Goal: Task Accomplishment & Management: Manage account settings

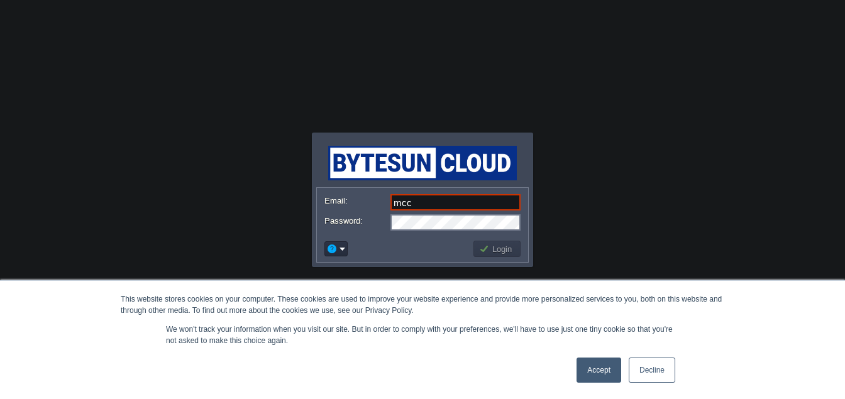
type input "[EMAIL_ADDRESS][PERSON_NAME][DOMAIN_NAME]"
click at [583, 360] on link "Accept" at bounding box center [599, 370] width 45 height 25
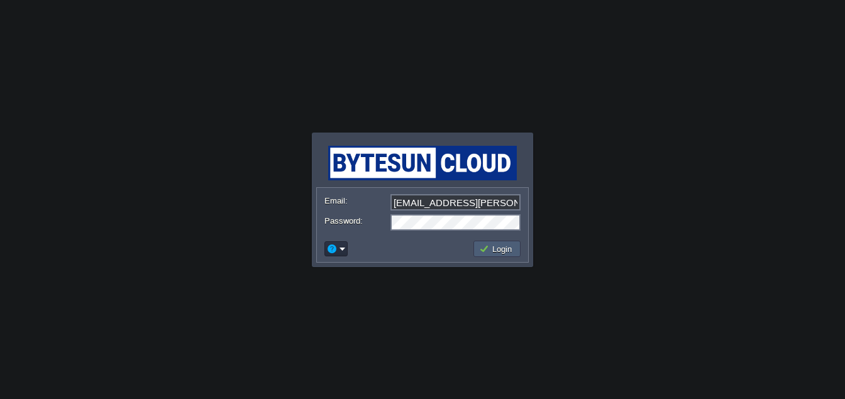
click at [489, 247] on button "Login" at bounding box center [497, 248] width 36 height 11
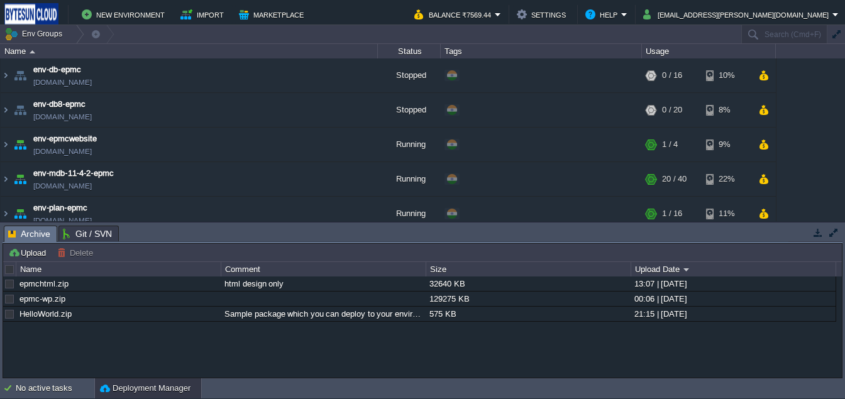
click at [154, 394] on button "Deployment Manager" at bounding box center [145, 388] width 91 height 13
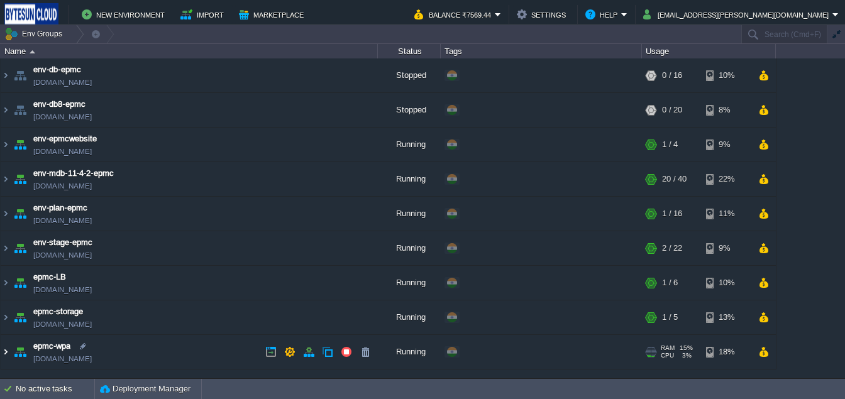
click at [8, 354] on img at bounding box center [6, 352] width 10 height 34
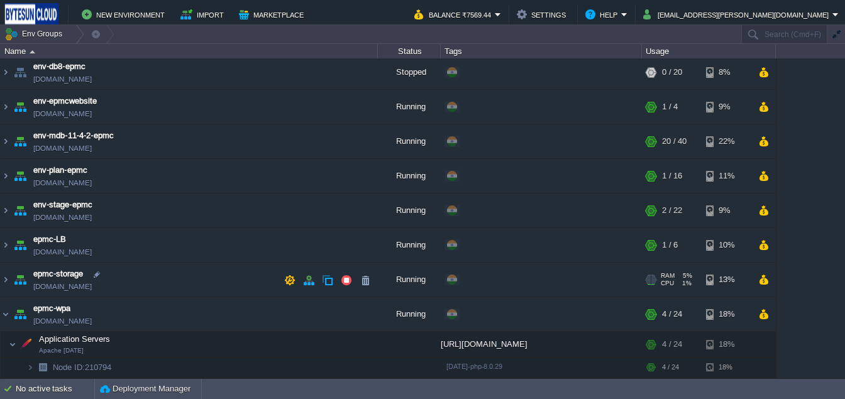
scroll to position [58, 0]
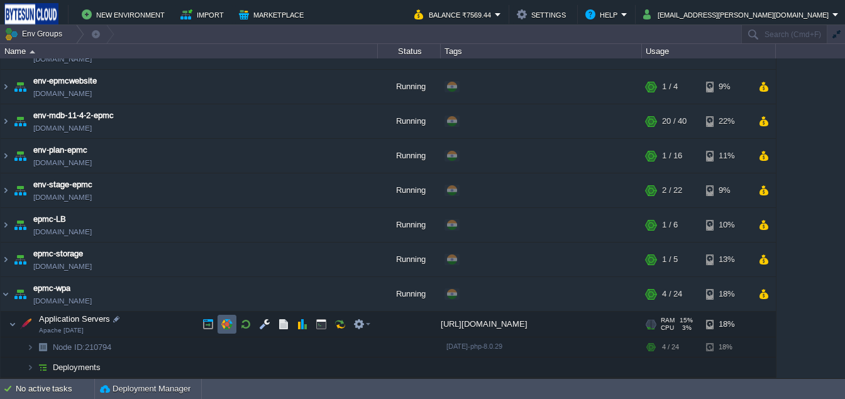
click at [230, 321] on button "button" at bounding box center [226, 324] width 11 height 11
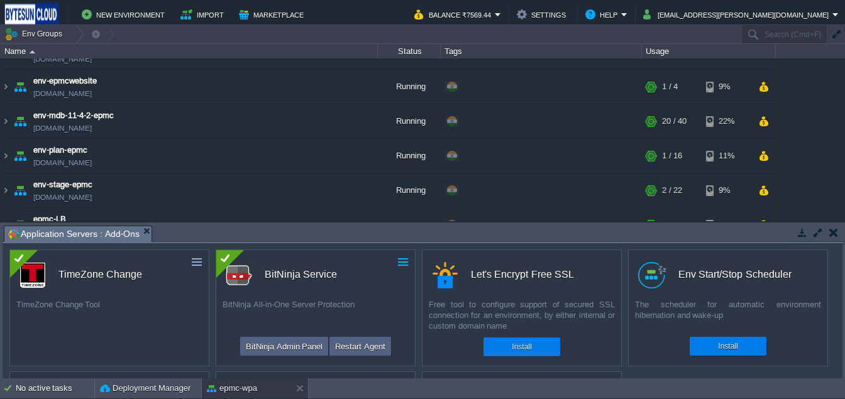
click at [403, 264] on button "button" at bounding box center [403, 262] width 11 height 11
click at [373, 281] on span "Uninstall" at bounding box center [360, 281] width 31 height 9
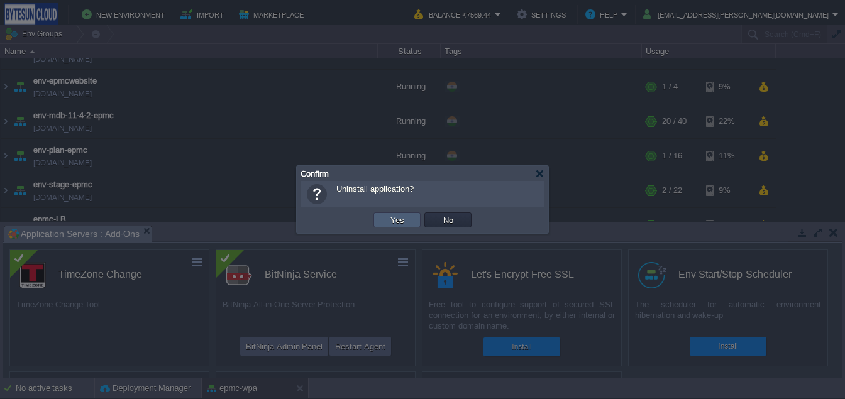
click at [399, 221] on button "Yes" at bounding box center [397, 220] width 21 height 11
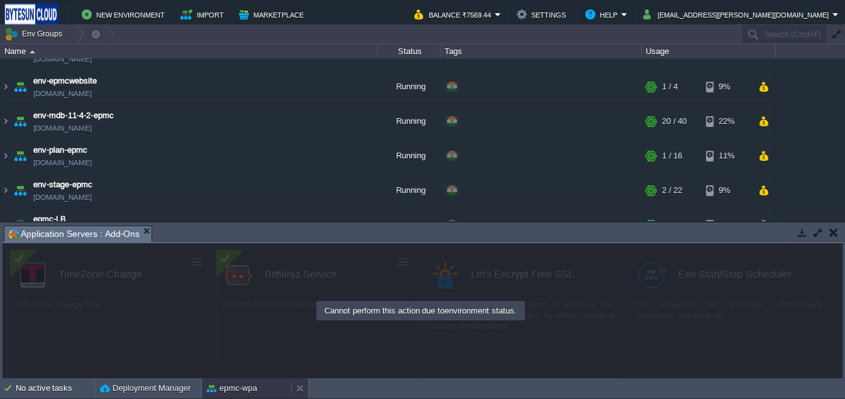
click at [239, 381] on div "epmc-wpa" at bounding box center [246, 389] width 89 height 20
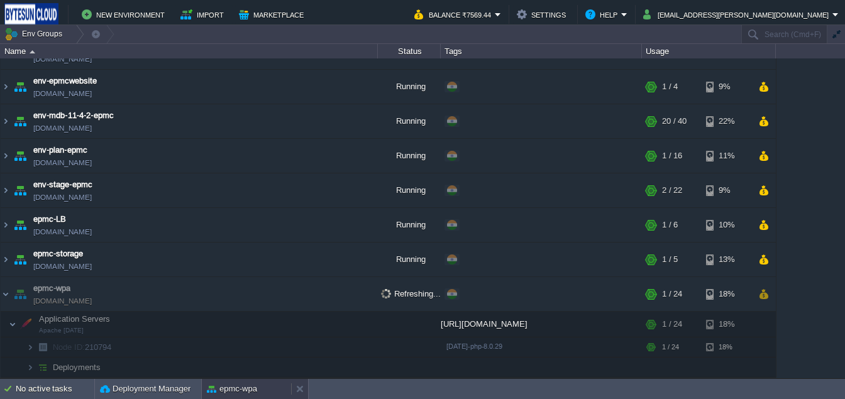
click at [239, 381] on div "epmc-wpa" at bounding box center [246, 389] width 89 height 20
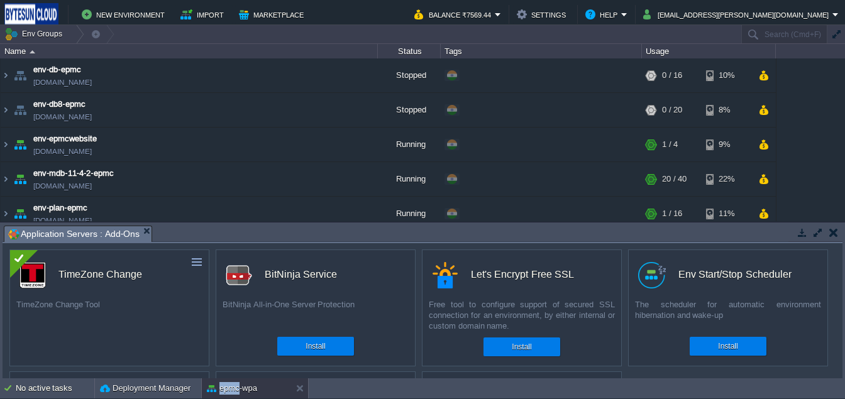
click at [838, 227] on button "button" at bounding box center [834, 232] width 9 height 11
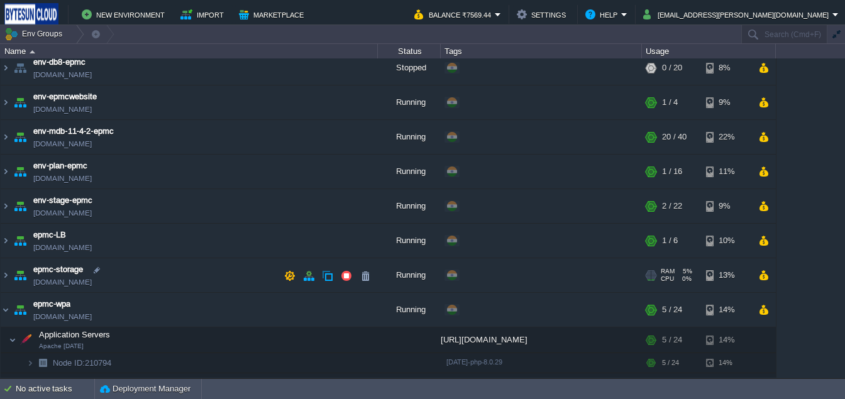
scroll to position [58, 0]
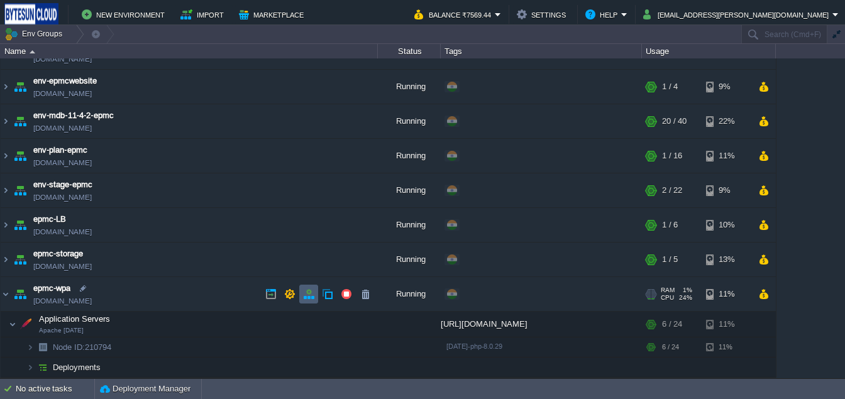
click at [314, 294] on button "button" at bounding box center [308, 294] width 11 height 11
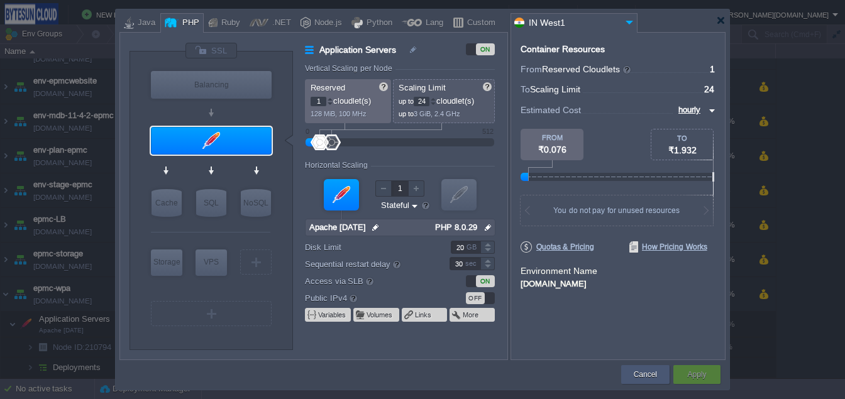
click at [638, 381] on button "Cancel" at bounding box center [645, 375] width 23 height 13
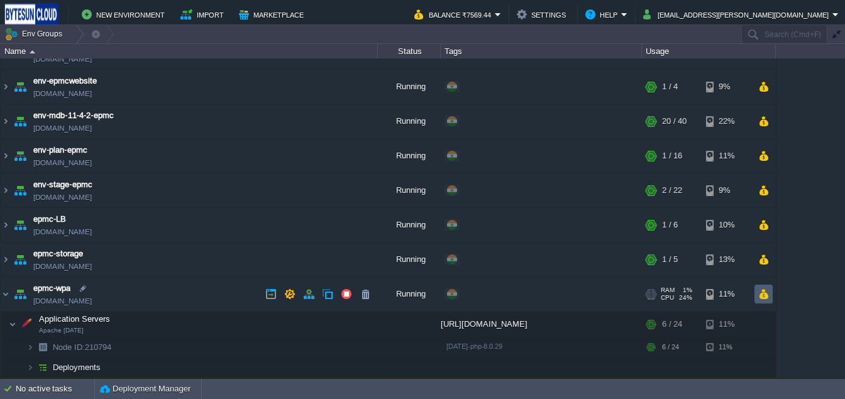
click at [766, 294] on button "button" at bounding box center [764, 294] width 11 height 11
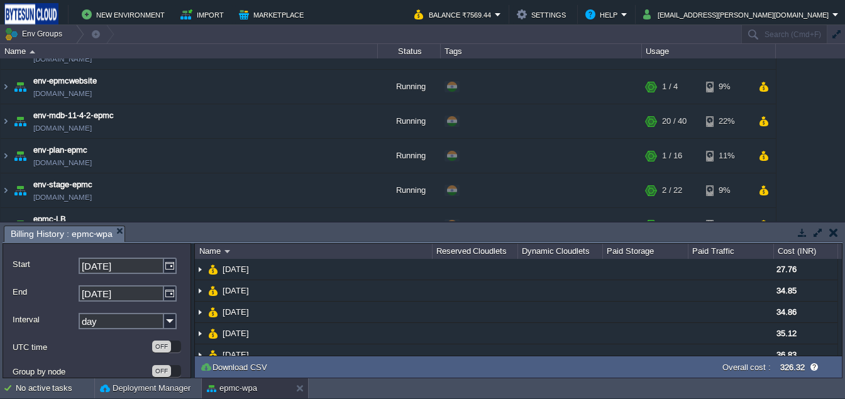
click at [833, 233] on button "button" at bounding box center [834, 232] width 9 height 11
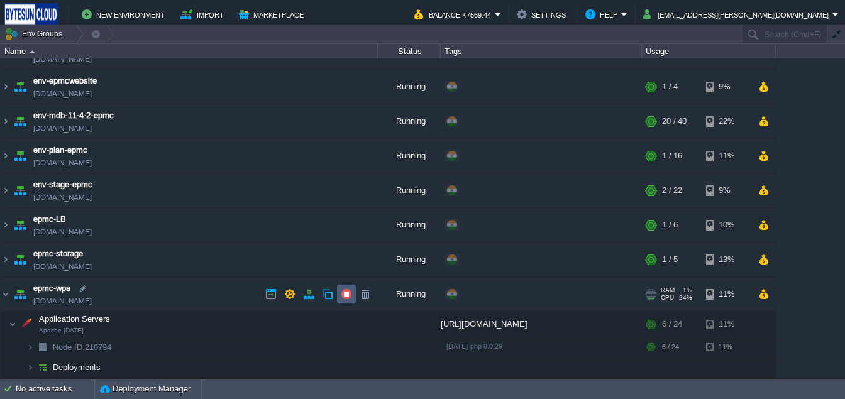
click at [344, 300] on td at bounding box center [346, 294] width 19 height 19
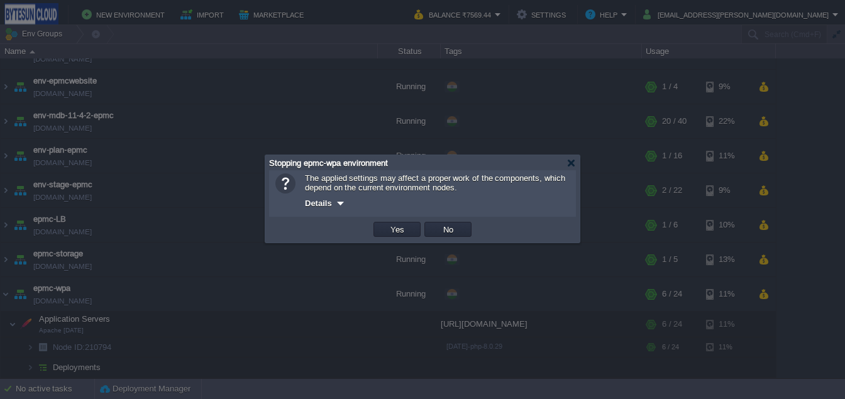
click at [338, 203] on div at bounding box center [340, 203] width 9 height 9
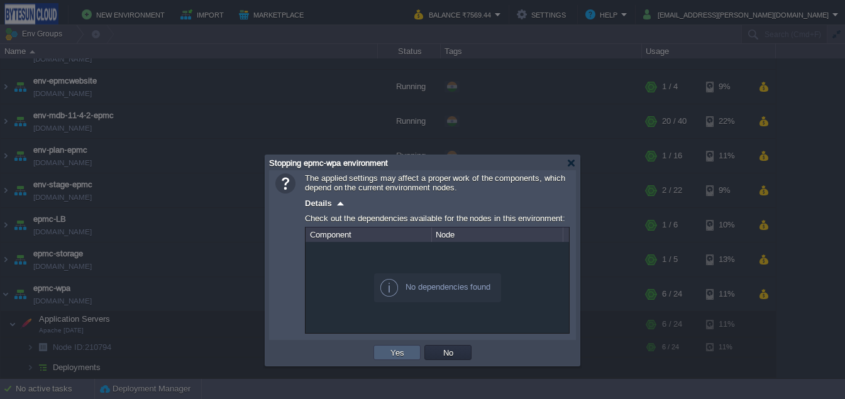
click at [388, 351] on button "Yes" at bounding box center [397, 352] width 21 height 11
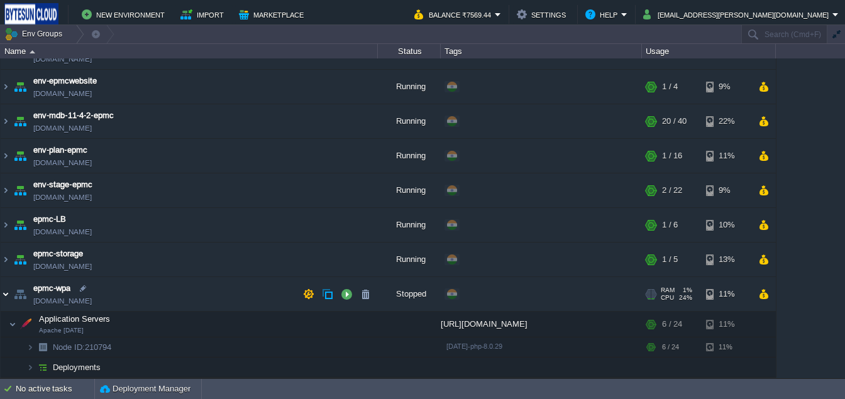
click at [4, 293] on img at bounding box center [6, 294] width 10 height 34
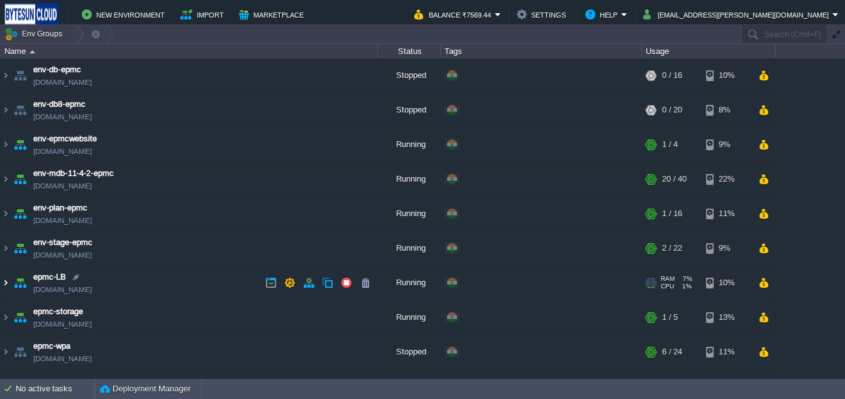
scroll to position [0, 0]
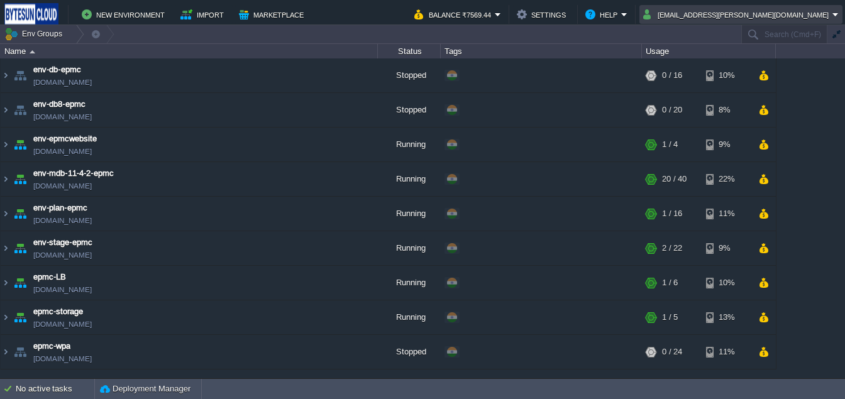
click at [810, 21] on button "[EMAIL_ADDRESS][PERSON_NAME][DOMAIN_NAME]" at bounding box center [738, 14] width 189 height 15
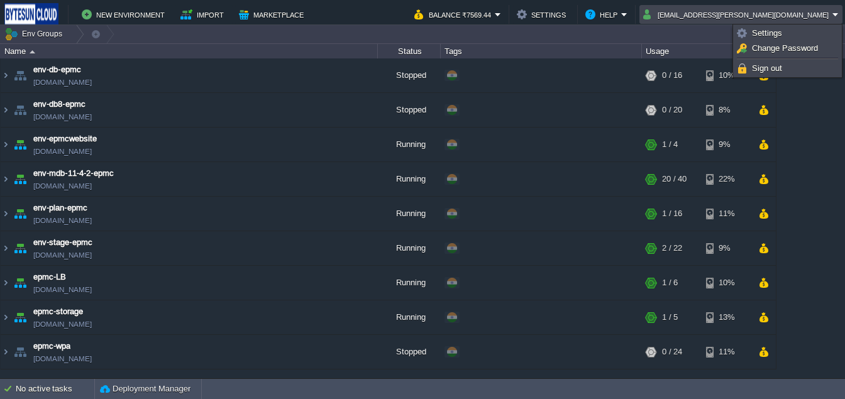
click at [836, 180] on div "env-db-epmc [DOMAIN_NAME] Stopped + Add to Env Group RAM 0% CPU 0% 0 / 16 10% e…" at bounding box center [422, 219] width 845 height 320
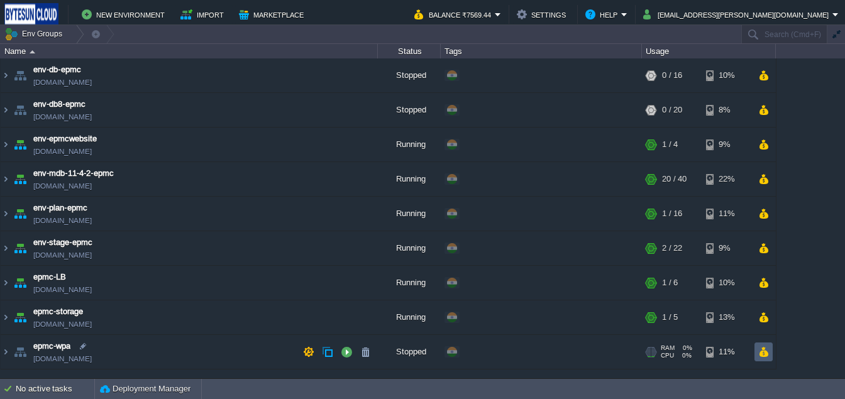
click at [767, 348] on button "button" at bounding box center [764, 352] width 11 height 11
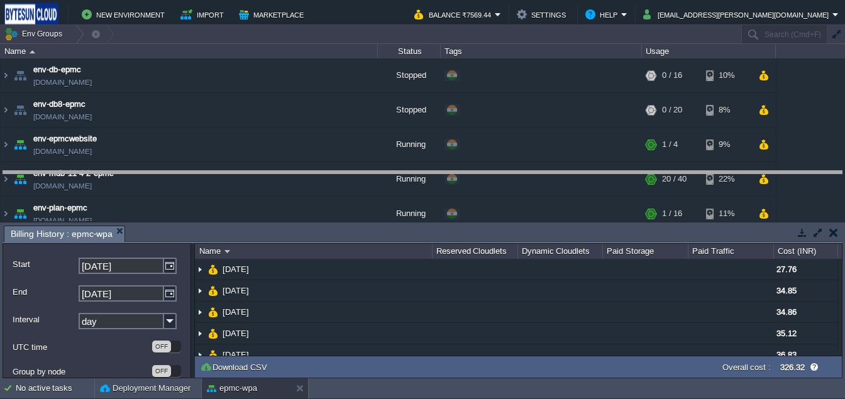
drag, startPoint x: 443, startPoint y: 234, endPoint x: 443, endPoint y: 161, distance: 73.0
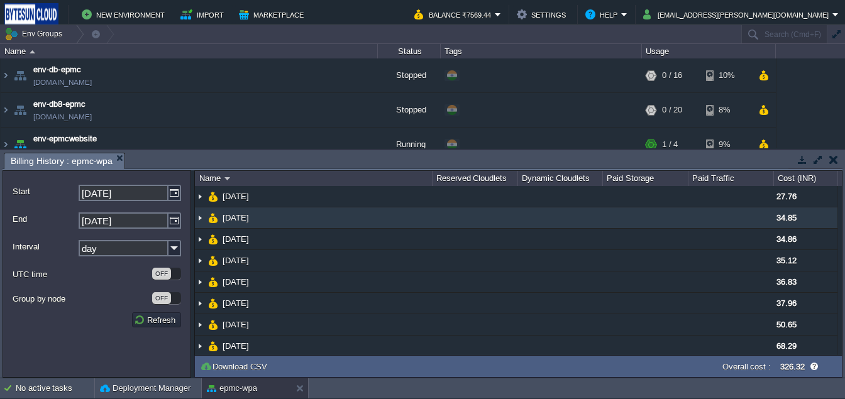
click at [199, 218] on img at bounding box center [200, 218] width 10 height 21
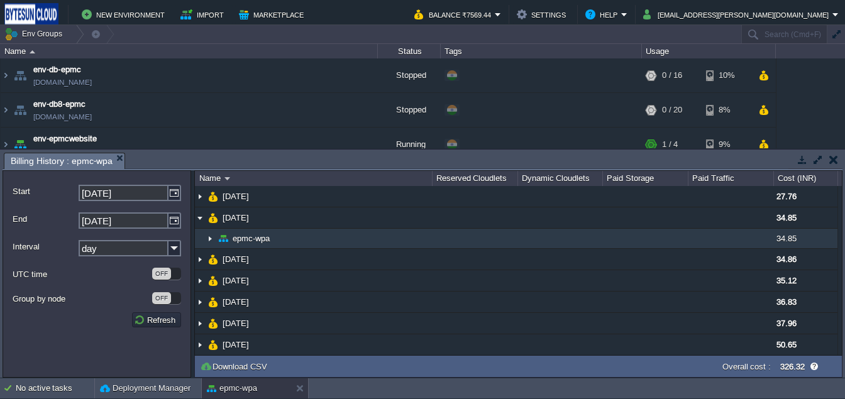
click at [208, 235] on img at bounding box center [210, 239] width 10 height 20
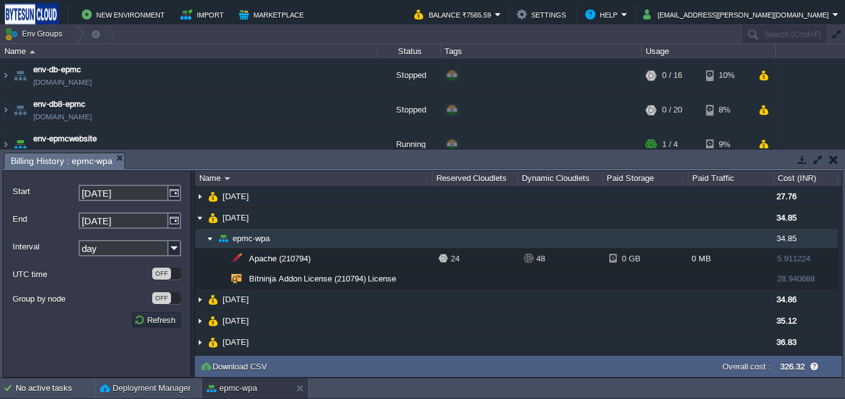
click at [208, 235] on img at bounding box center [210, 239] width 10 height 20
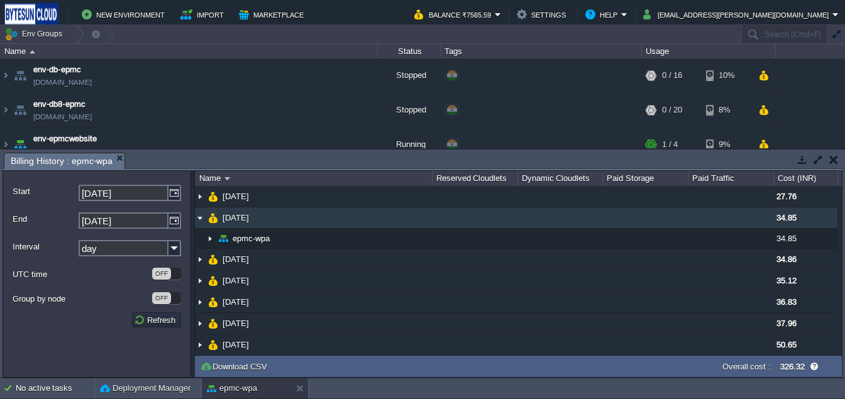
click at [198, 216] on img at bounding box center [200, 218] width 10 height 21
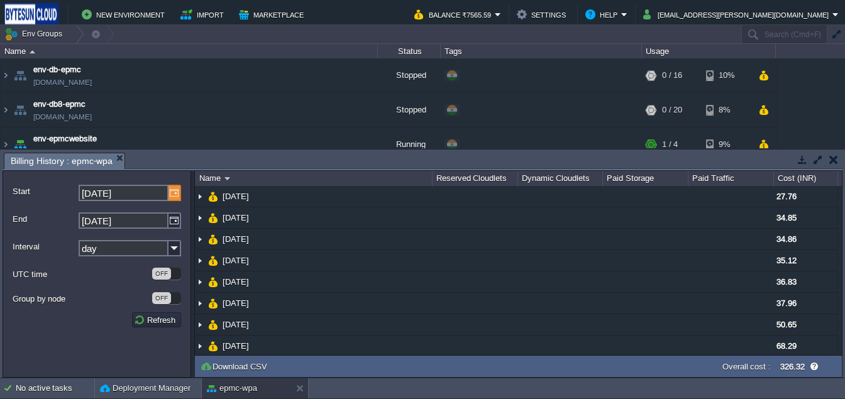
click at [174, 191] on img at bounding box center [175, 193] width 13 height 16
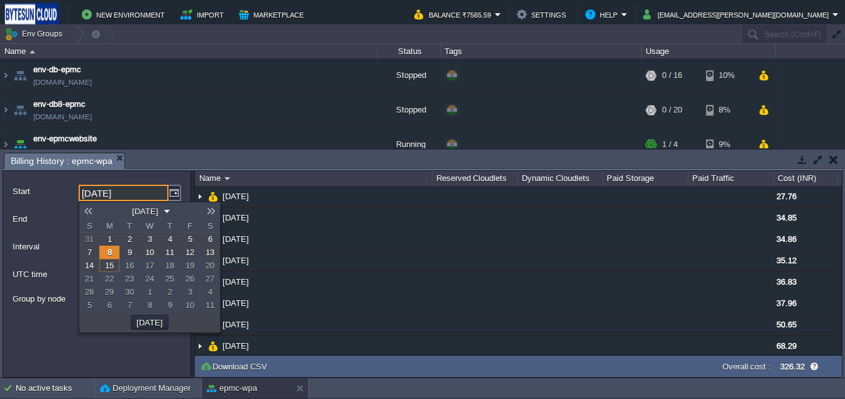
click at [92, 215] on link at bounding box center [88, 211] width 18 height 10
click at [186, 243] on link "1" at bounding box center [190, 239] width 20 height 13
type input "[DATE]"
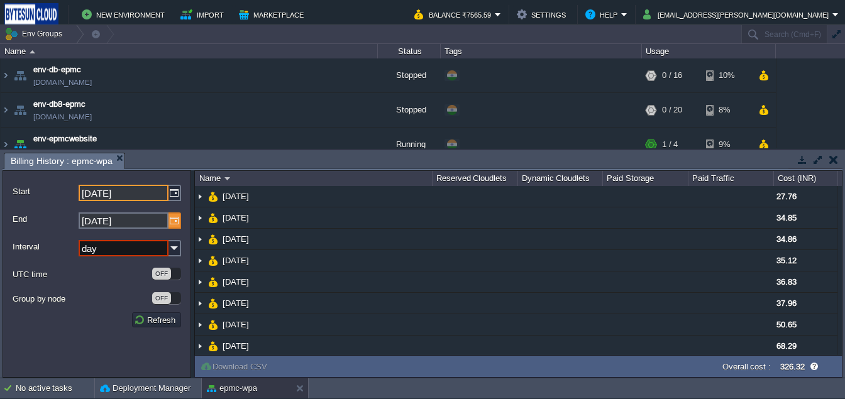
click at [171, 224] on img at bounding box center [175, 221] width 13 height 16
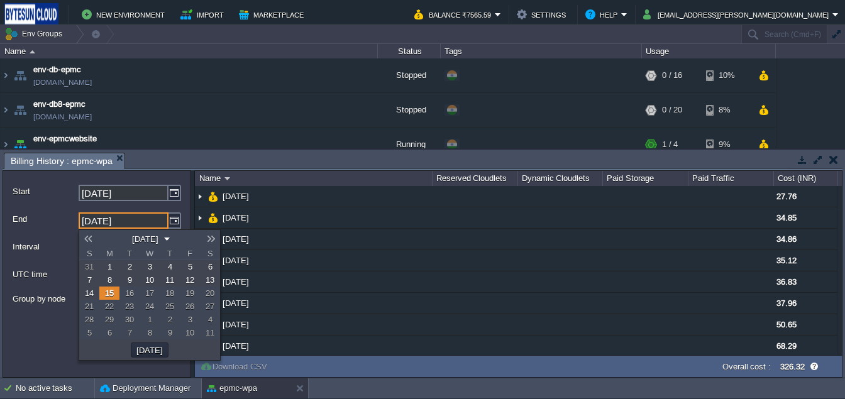
click at [95, 265] on link "31" at bounding box center [89, 266] width 20 height 13
type input "[DATE]"
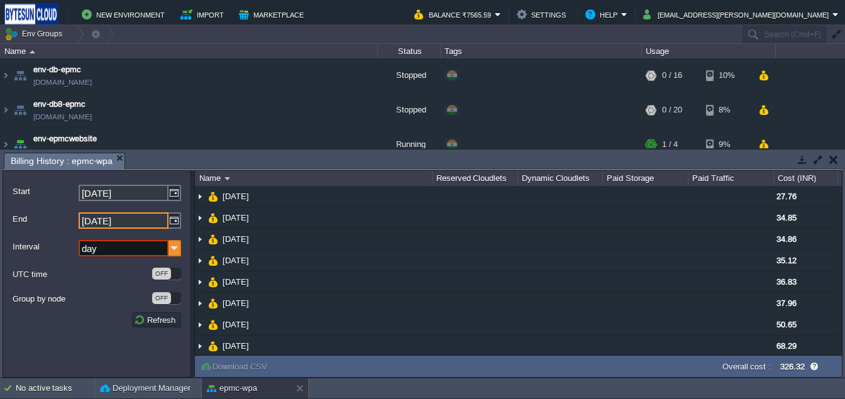
click at [179, 254] on img at bounding box center [175, 248] width 13 height 16
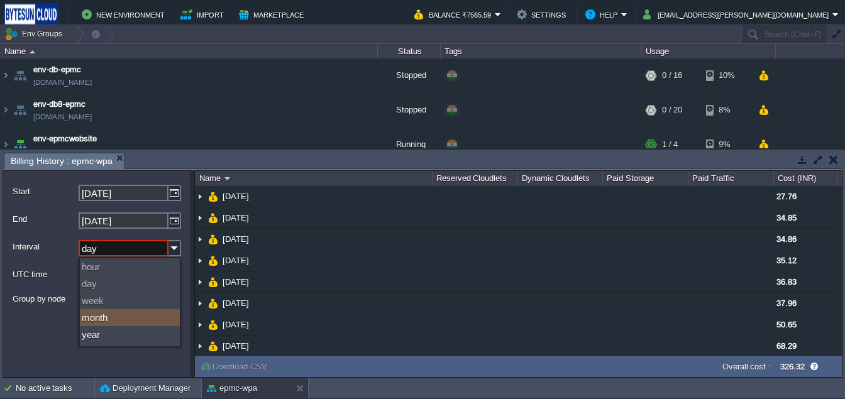
click at [99, 316] on div "month" at bounding box center [130, 318] width 100 height 17
type input "month"
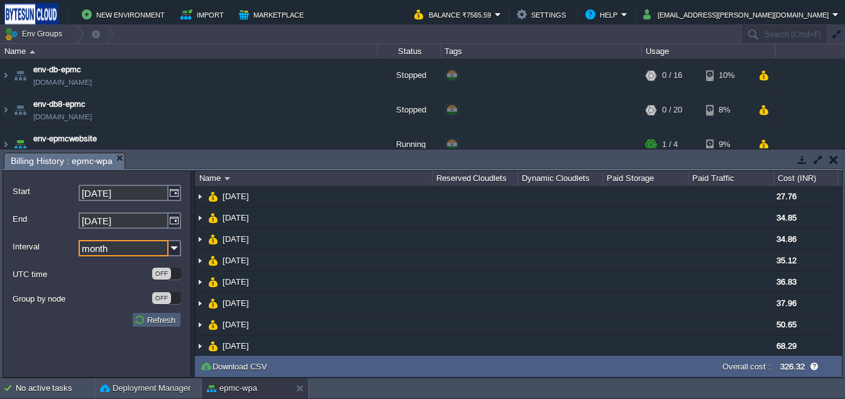
click at [164, 321] on button "Refresh" at bounding box center [156, 320] width 45 height 11
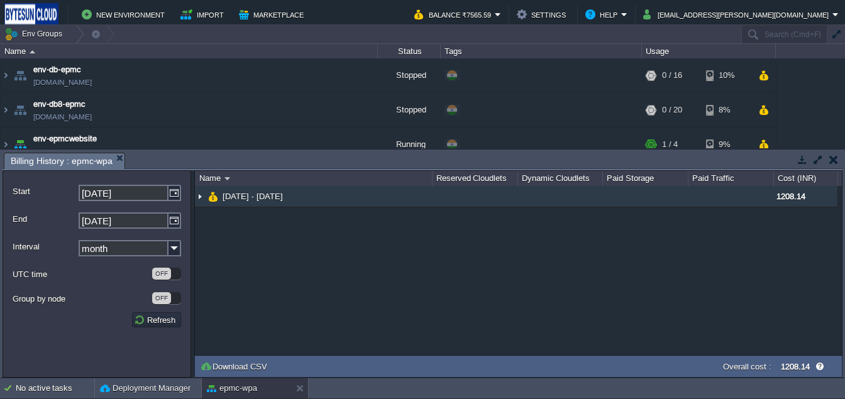
click at [201, 198] on img at bounding box center [200, 196] width 10 height 21
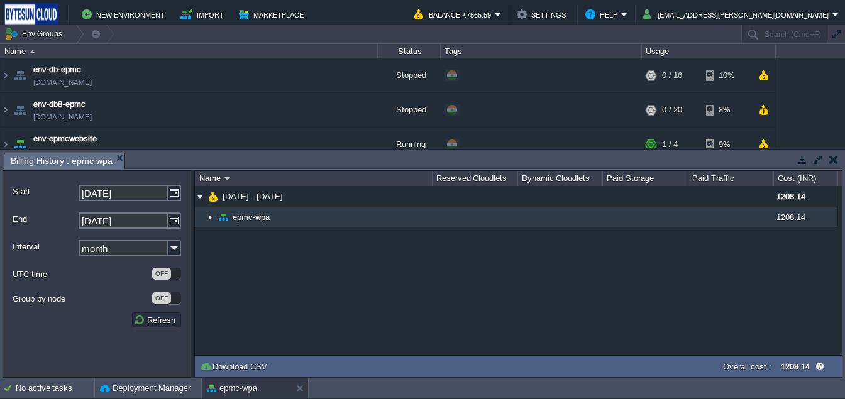
click at [211, 221] on img at bounding box center [210, 218] width 10 height 20
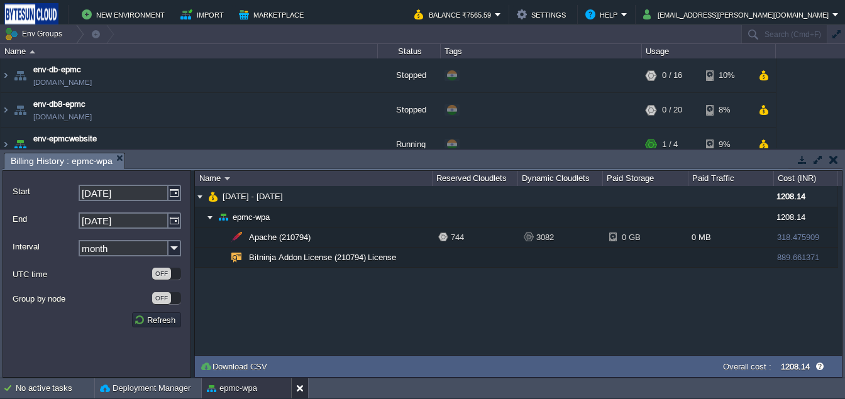
click at [305, 384] on button at bounding box center [302, 388] width 13 height 13
